Goal: Task Accomplishment & Management: Use online tool/utility

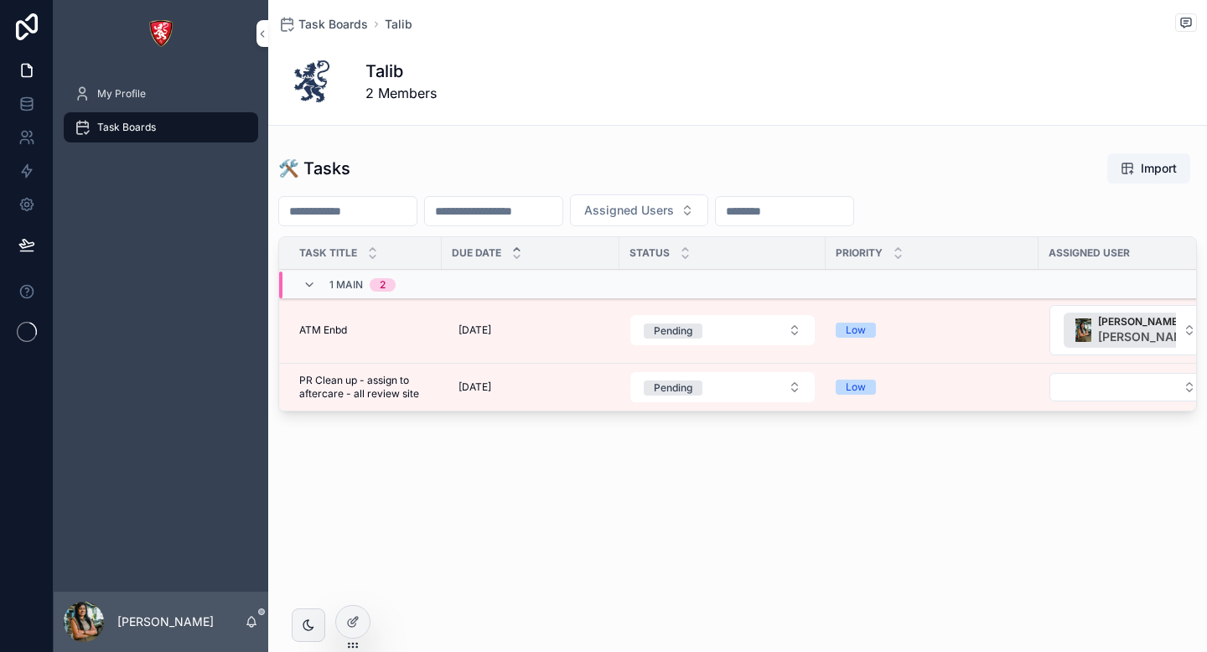
click at [179, 132] on div "Task Boards" at bounding box center [161, 127] width 174 height 27
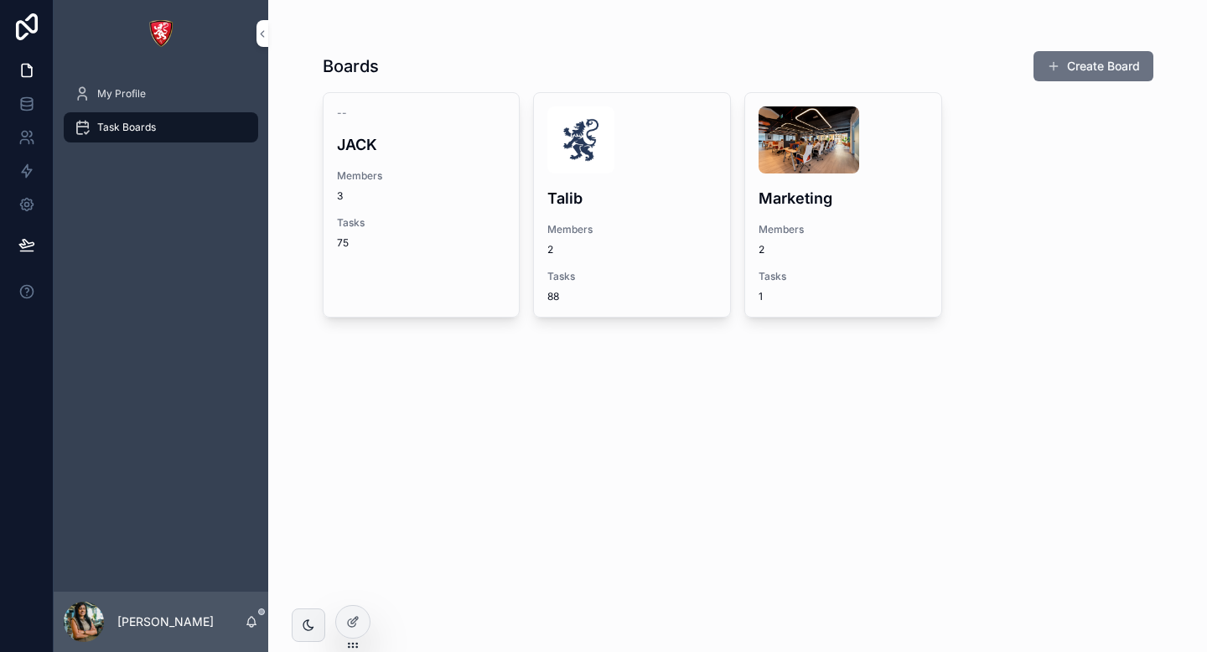
click at [1073, 82] on div "Boards Create Board -- JACK Members 3 Tasks 75 Talib Members 2 Tasks 88 Marketi…" at bounding box center [738, 205] width 830 height 331
click at [1073, 69] on button "Create Board" at bounding box center [1093, 66] width 120 height 30
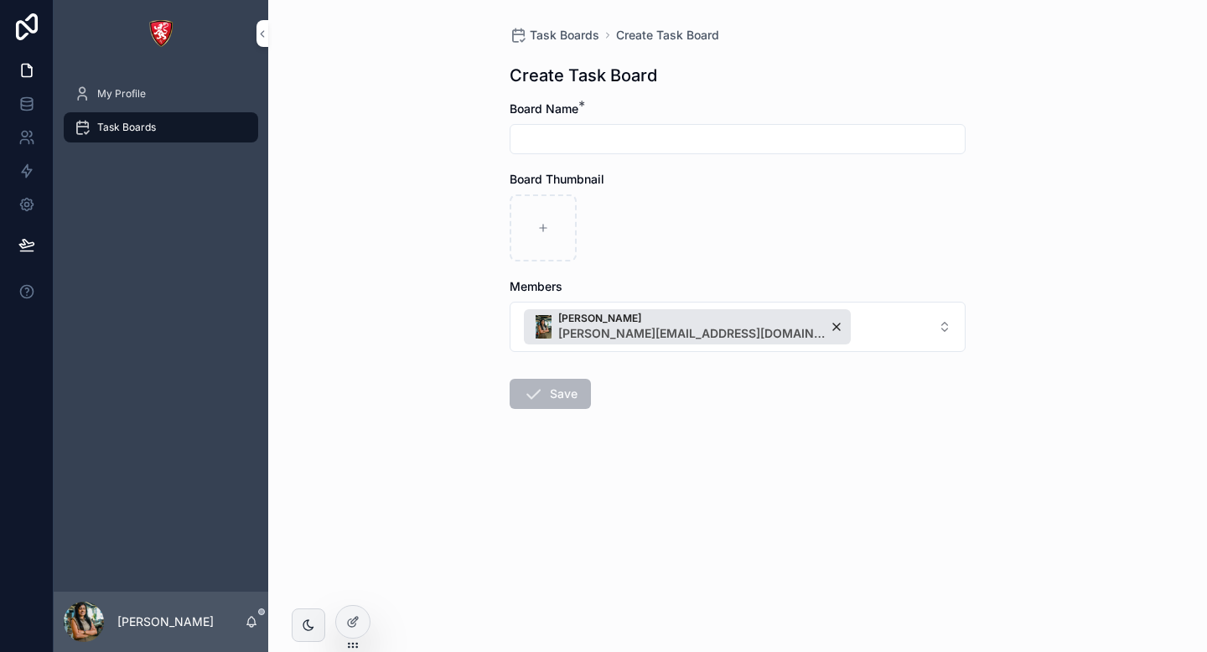
click at [551, 150] on input "scrollable content" at bounding box center [737, 138] width 454 height 23
type input "**********"
click at [550, 400] on button "Save" at bounding box center [549, 394] width 81 height 30
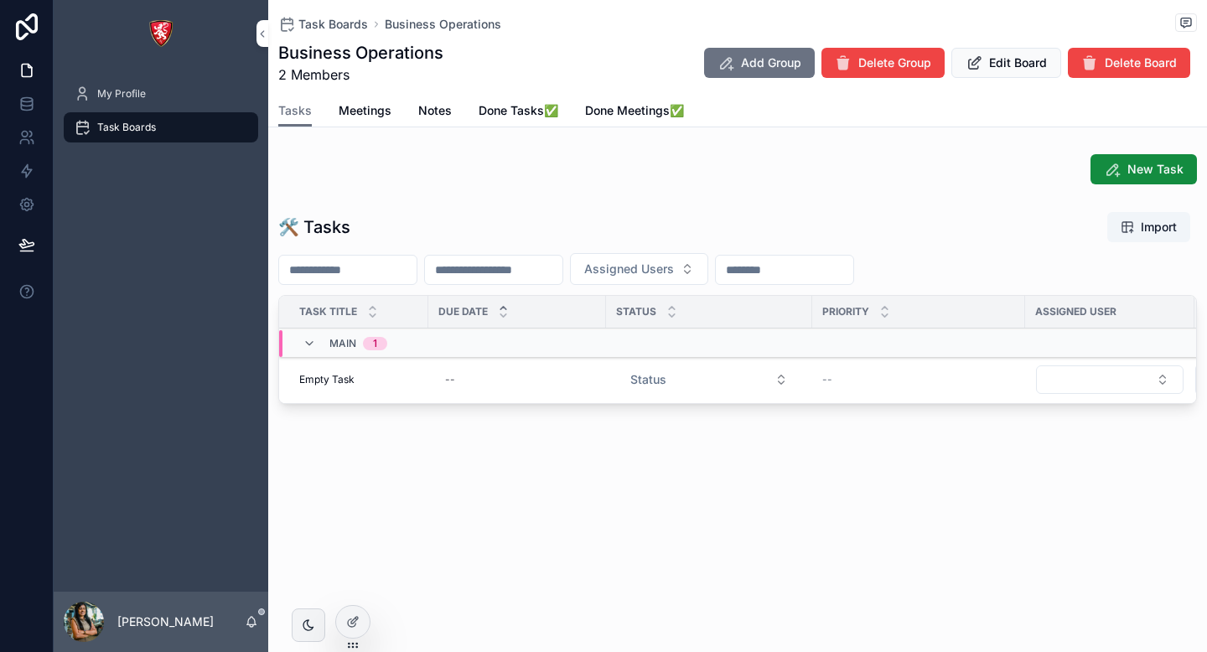
click at [158, 122] on div "Task Boards" at bounding box center [161, 127] width 174 height 27
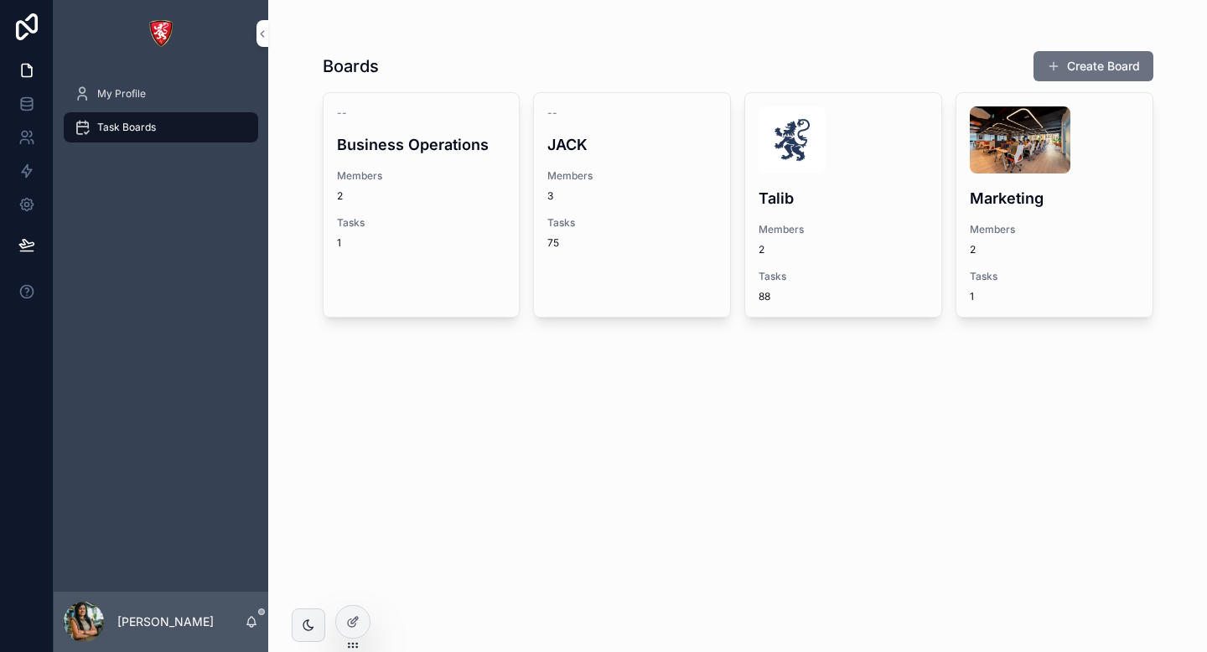
click at [630, 233] on div "Tasks 75" at bounding box center [631, 233] width 169 height 34
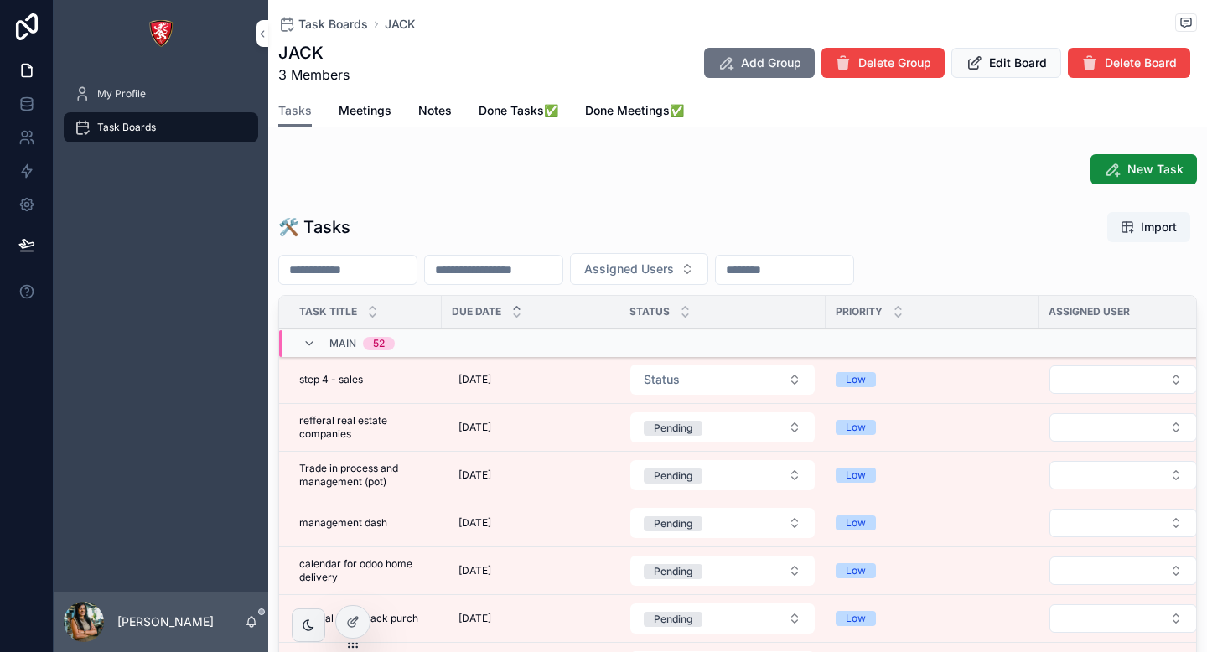
click at [307, 342] on icon "scrollable content" at bounding box center [308, 343] width 13 height 13
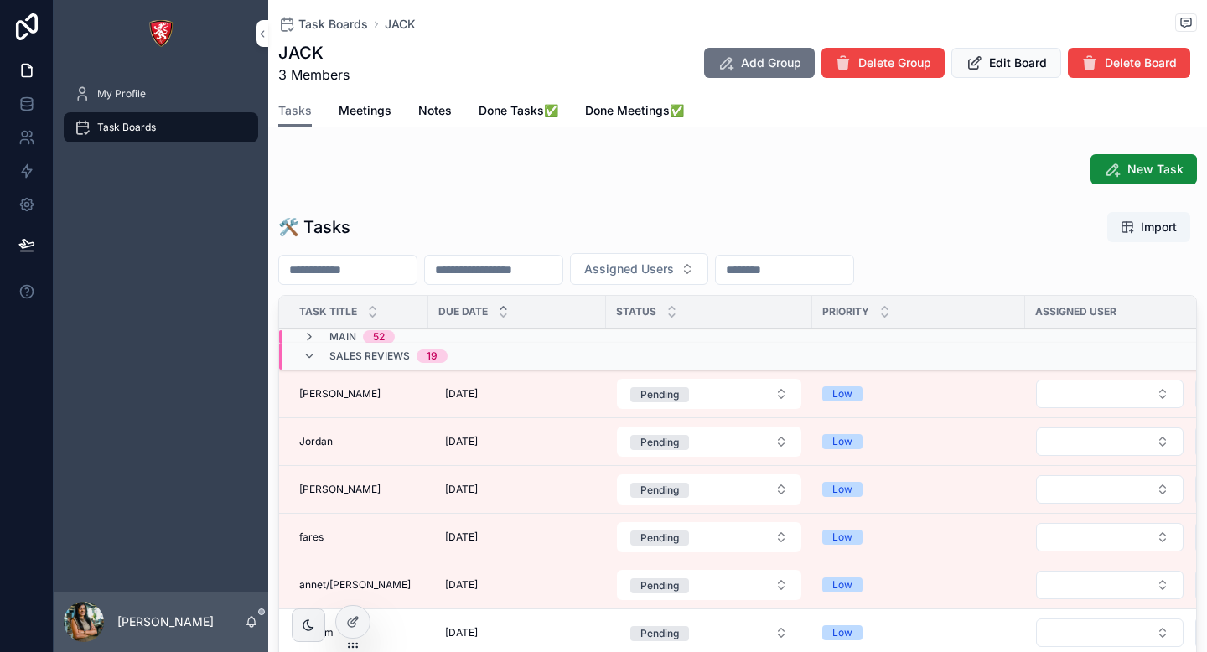
click at [308, 357] on icon "scrollable content" at bounding box center [308, 355] width 13 height 13
